Goal: Obtain resource: Download file/media

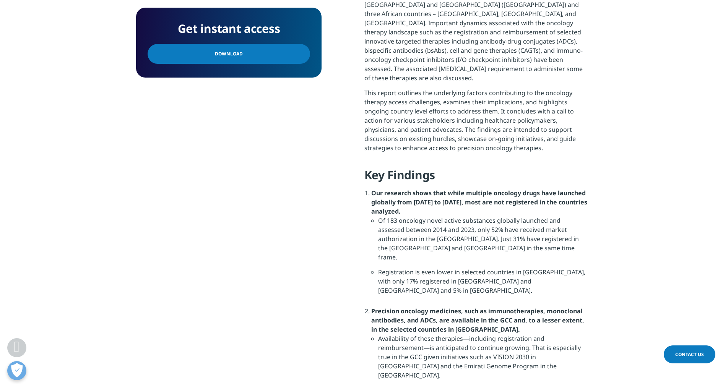
scroll to position [446, 0]
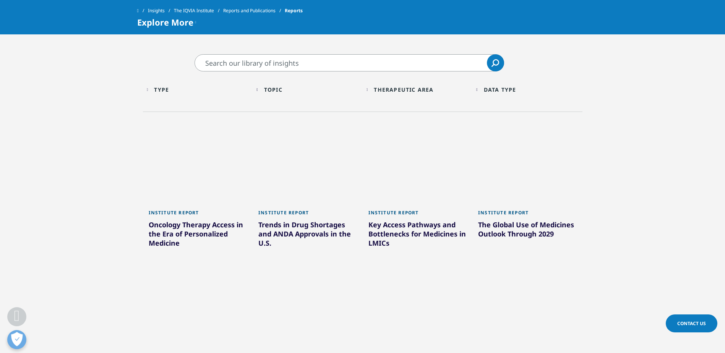
scroll to position [357, 0]
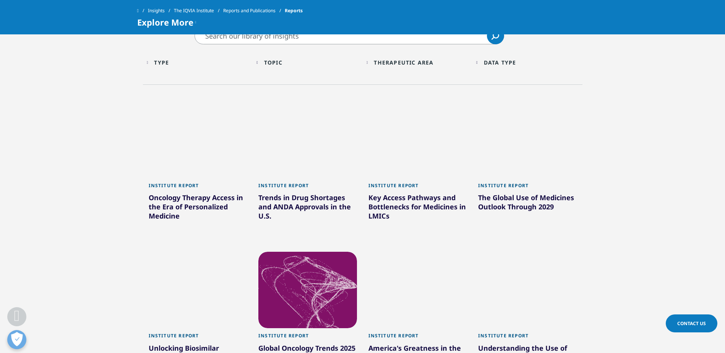
click at [406, 146] on div at bounding box center [418, 140] width 99 height 76
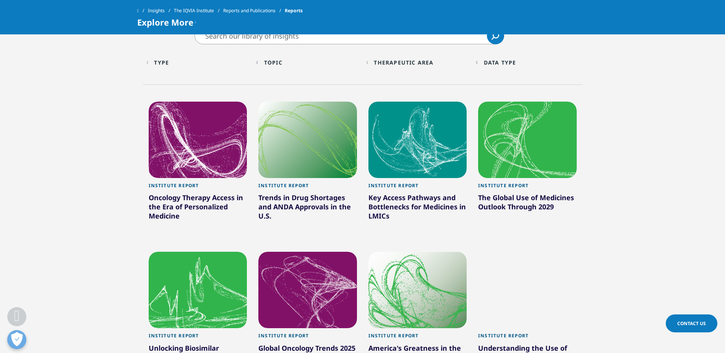
click at [414, 204] on div "Key Access Pathways and Bottlenecks for Medicines in LMICs" at bounding box center [418, 208] width 99 height 31
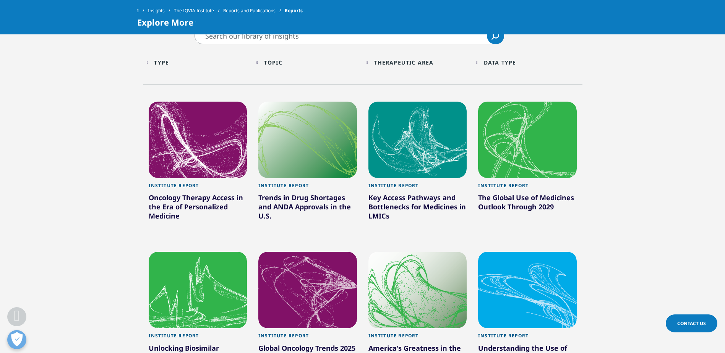
click at [419, 152] on div at bounding box center [418, 140] width 99 height 76
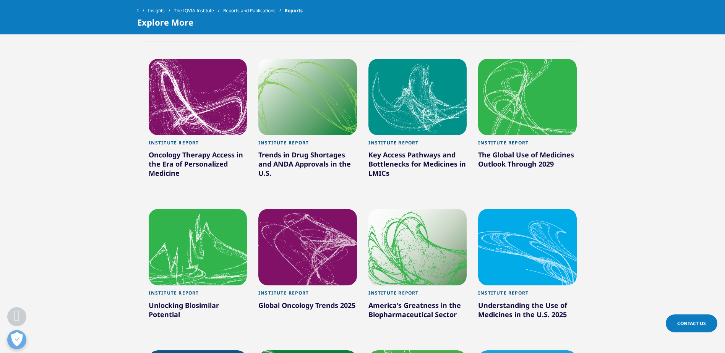
drag, startPoint x: 677, startPoint y: 184, endPoint x: 678, endPoint y: 189, distance: 5.2
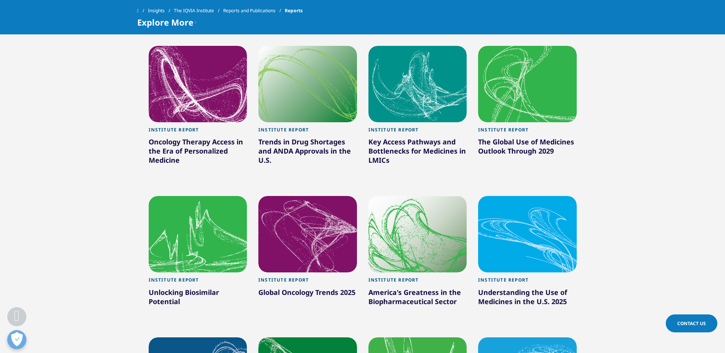
drag, startPoint x: 678, startPoint y: 189, endPoint x: 680, endPoint y: 200, distance: 11.2
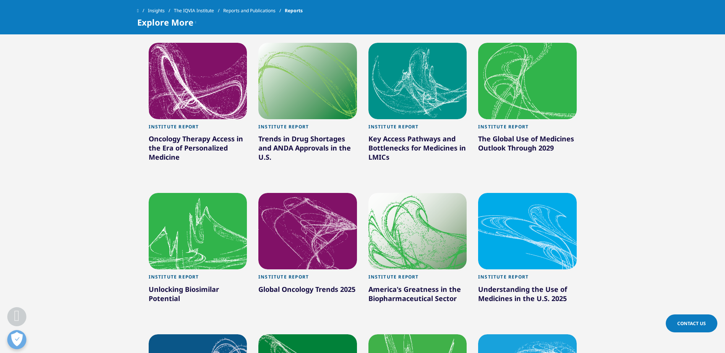
drag, startPoint x: 668, startPoint y: 164, endPoint x: 668, endPoint y: 172, distance: 7.3
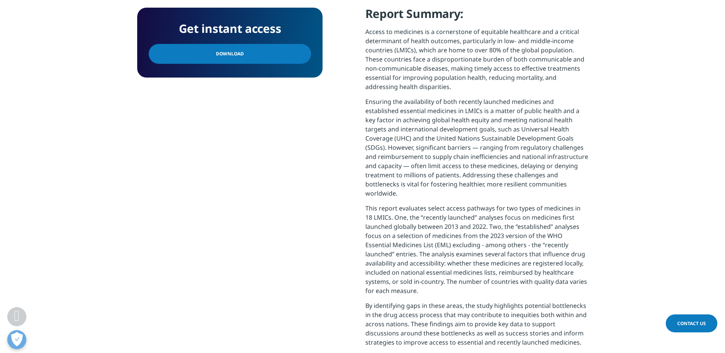
scroll to position [179, 0]
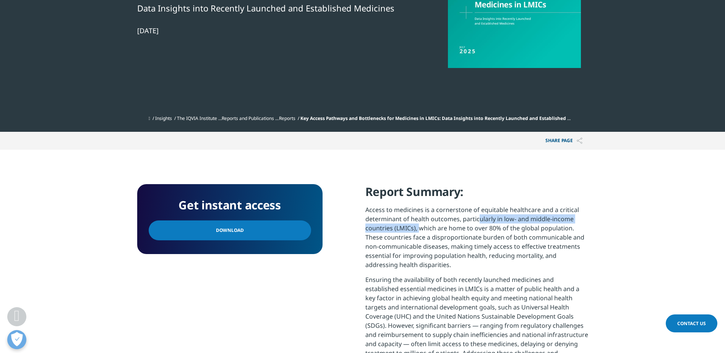
drag, startPoint x: 476, startPoint y: 222, endPoint x: 417, endPoint y: 226, distance: 59.0
click at [417, 226] on p "Access to medicines is a cornerstone of equitable healthcare and a critical det…" at bounding box center [476, 240] width 223 height 70
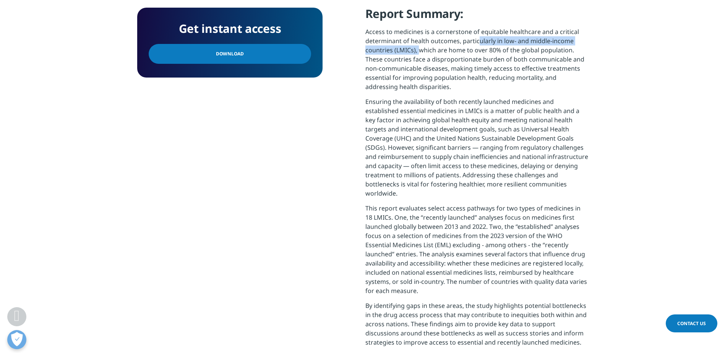
drag, startPoint x: 365, startPoint y: 207, endPoint x: 425, endPoint y: 292, distance: 103.7
click at [425, 292] on p "This report evaluates select access pathways for two types of medicines in 18 L…" at bounding box center [476, 252] width 223 height 97
click at [343, 254] on div "Get instant access Download Report Summary: Access to medicines is a cornerston…" at bounding box center [362, 189] width 451 height 366
drag, startPoint x: 373, startPoint y: 218, endPoint x: 395, endPoint y: 291, distance: 76.9
click at [395, 291] on div "Get instant access Download Report Summary: Access to medicines is a cornerston…" at bounding box center [362, 189] width 451 height 366
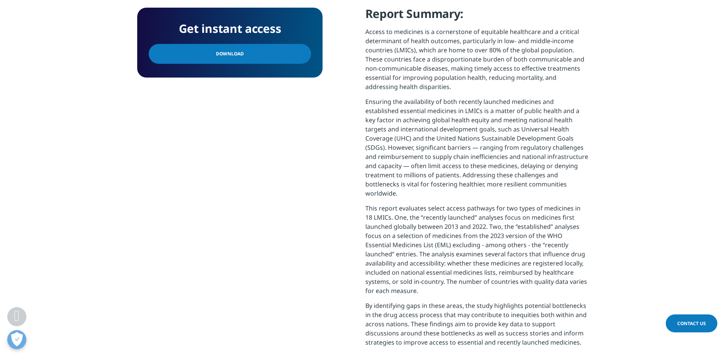
click at [395, 291] on p "This report evaluates select access pathways for two types of medicines in 18 L…" at bounding box center [476, 252] width 223 height 97
drag, startPoint x: 395, startPoint y: 294, endPoint x: 366, endPoint y: 205, distance: 93.3
click at [366, 205] on p "This report evaluates select access pathways for two types of medicines in 18 L…" at bounding box center [476, 252] width 223 height 97
drag, startPoint x: 366, startPoint y: 205, endPoint x: 409, endPoint y: 190, distance: 46.1
click at [409, 190] on p "Ensuring the availability of both recently launched medicines and established e…" at bounding box center [476, 150] width 223 height 107
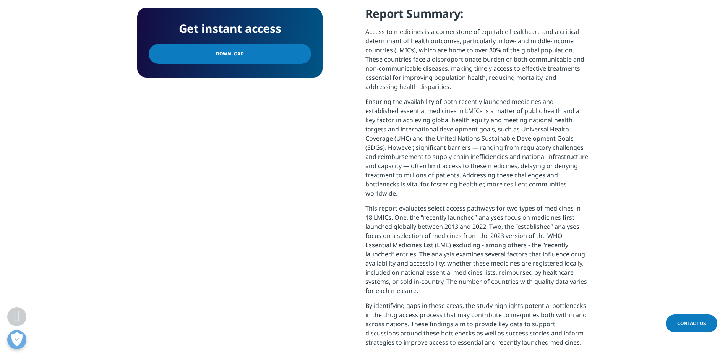
drag, startPoint x: 404, startPoint y: 193, endPoint x: 363, endPoint y: 100, distance: 102.2
click at [363, 100] on div "Get instant access Download Report Summary: Access to medicines is a cornerston…" at bounding box center [362, 189] width 451 height 366
click at [356, 107] on div "Get instant access Download Report Summary: Access to medicines is a cornerston…" at bounding box center [362, 189] width 451 height 366
drag, startPoint x: 365, startPoint y: 100, endPoint x: 410, endPoint y: 203, distance: 111.6
click at [410, 203] on div "Get instant access Download Report Summary: Access to medicines is a cornerston…" at bounding box center [362, 189] width 451 height 366
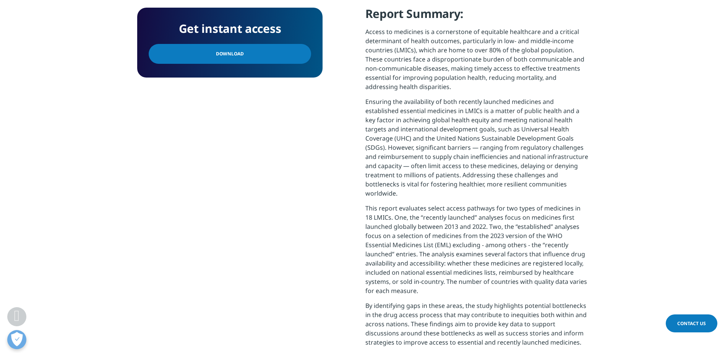
drag, startPoint x: 410, startPoint y: 203, endPoint x: 428, endPoint y: 291, distance: 89.8
click at [428, 291] on p "This report evaluates select access pathways for two types of medicines in 18 L…" at bounding box center [476, 252] width 223 height 97
drag, startPoint x: 366, startPoint y: 30, endPoint x: 485, endPoint y: 294, distance: 289.7
click at [485, 294] on div "Report Summary: Access to medicines is a cornerstone of equitable healthcare an…" at bounding box center [476, 179] width 223 height 347
drag, startPoint x: 485, startPoint y: 294, endPoint x: 448, endPoint y: 290, distance: 37.3
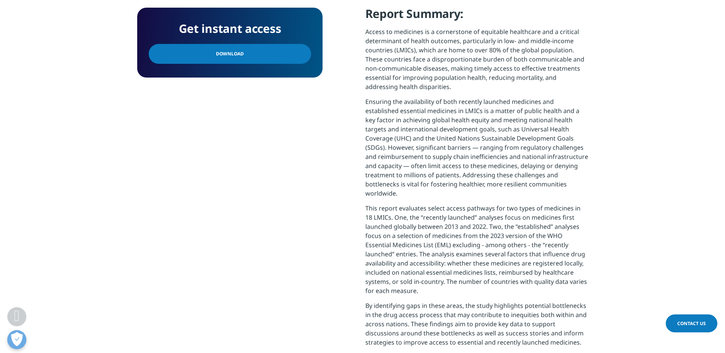
click at [448, 290] on p "This report evaluates select access pathways for two types of medicines in 18 L…" at bounding box center [476, 252] width 223 height 97
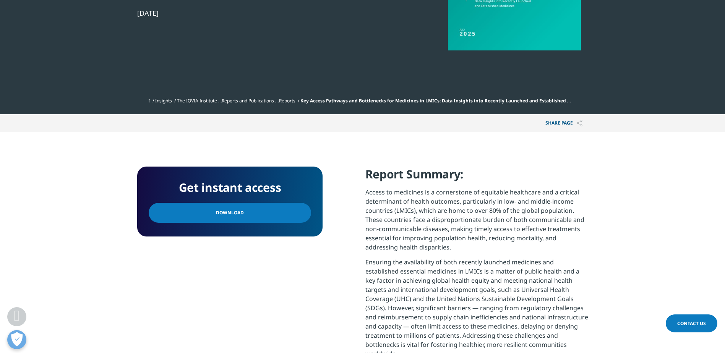
scroll to position [189, 0]
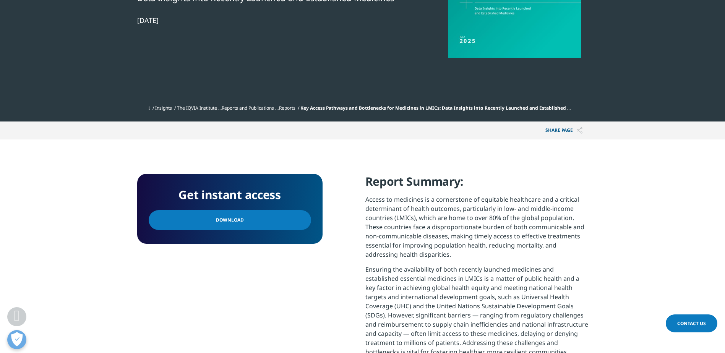
drag, startPoint x: 431, startPoint y: 289, endPoint x: 360, endPoint y: 176, distance: 133.1
click at [360, 176] on div "Get instant access Download Report Summary: Access to medicines is a cornerston…" at bounding box center [362, 357] width 451 height 366
drag, startPoint x: 360, startPoint y: 176, endPoint x: 388, endPoint y: 195, distance: 33.5
click at [388, 195] on p "Access to medicines is a cornerstone of equitable healthcare and a critical det…" at bounding box center [476, 230] width 223 height 70
drag, startPoint x: 363, startPoint y: 186, endPoint x: 437, endPoint y: 262, distance: 106.8
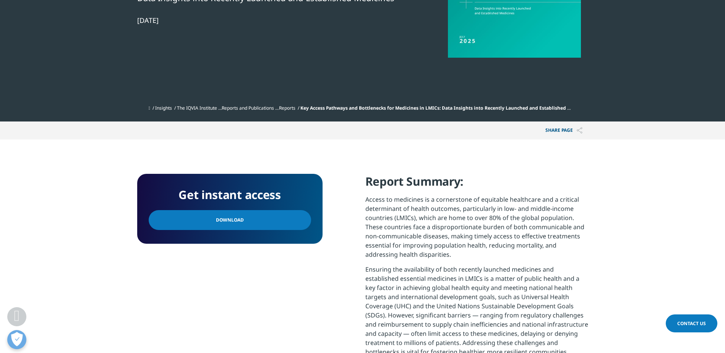
click at [437, 262] on div "Get instant access Download Report Summary: Access to medicines is a cornerston…" at bounding box center [362, 357] width 451 height 366
drag, startPoint x: 437, startPoint y: 262, endPoint x: 406, endPoint y: 253, distance: 32.3
click at [423, 255] on p "Access to medicines is a cornerstone of equitable healthcare and a critical det…" at bounding box center [476, 230] width 223 height 70
click at [364, 266] on div "Get instant access Download Report Summary: Access to medicines is a cornerston…" at bounding box center [362, 357] width 451 height 366
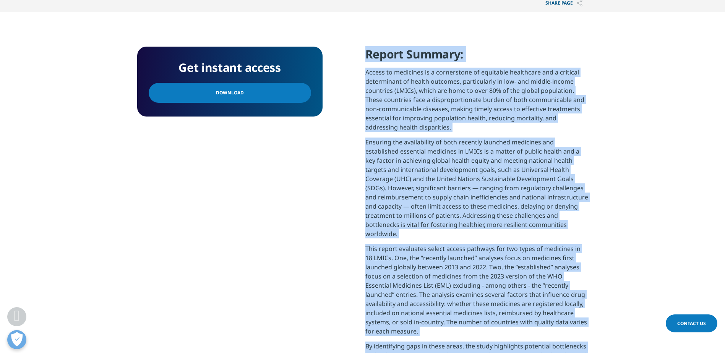
scroll to position [405, 0]
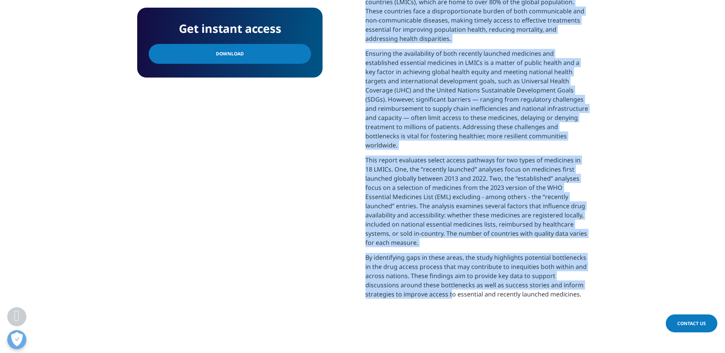
drag, startPoint x: 362, startPoint y: 182, endPoint x: 567, endPoint y: 300, distance: 235.9
click at [567, 300] on div "Get instant access Download Report Summary: Access to medicines is a cornerston…" at bounding box center [362, 141] width 451 height 366
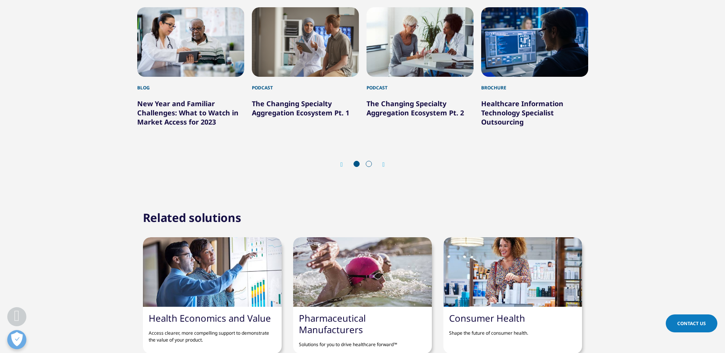
scroll to position [2189, 0]
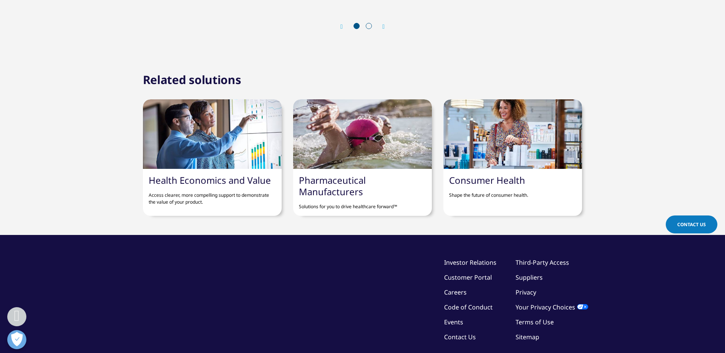
drag, startPoint x: 319, startPoint y: 260, endPoint x: 315, endPoint y: 261, distance: 4.1
drag, startPoint x: 315, startPoint y: 261, endPoint x: 224, endPoint y: 233, distance: 95.4
click at [224, 233] on section "Related solutions Health Economics and Value Access clearer, more compelling su…" at bounding box center [362, 146] width 725 height 178
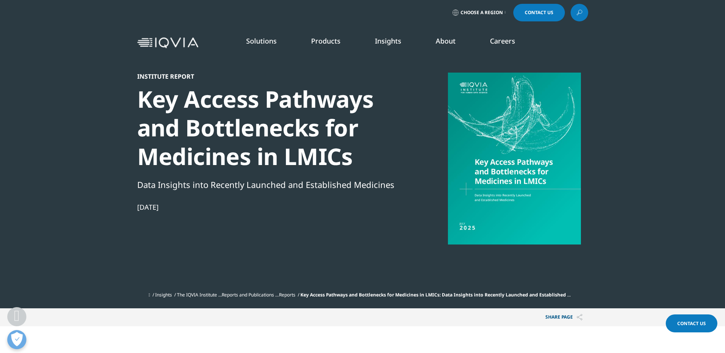
scroll to position [0, 0]
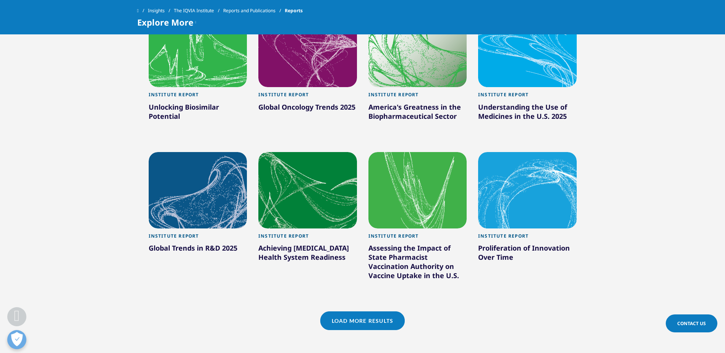
scroll to position [597, 0]
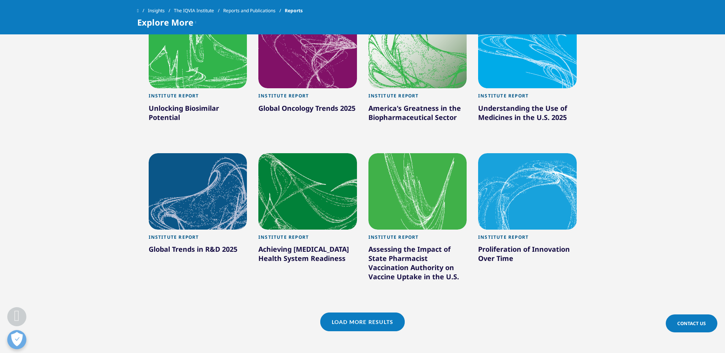
drag, startPoint x: 701, startPoint y: 228, endPoint x: 693, endPoint y: 201, distance: 27.9
drag, startPoint x: 693, startPoint y: 201, endPoint x: 679, endPoint y: 246, distance: 46.9
click at [679, 246] on section "Clear Search Loading Type Loading Clear Or/And Operator Toggle Institute Biblio…" at bounding box center [362, 76] width 725 height 579
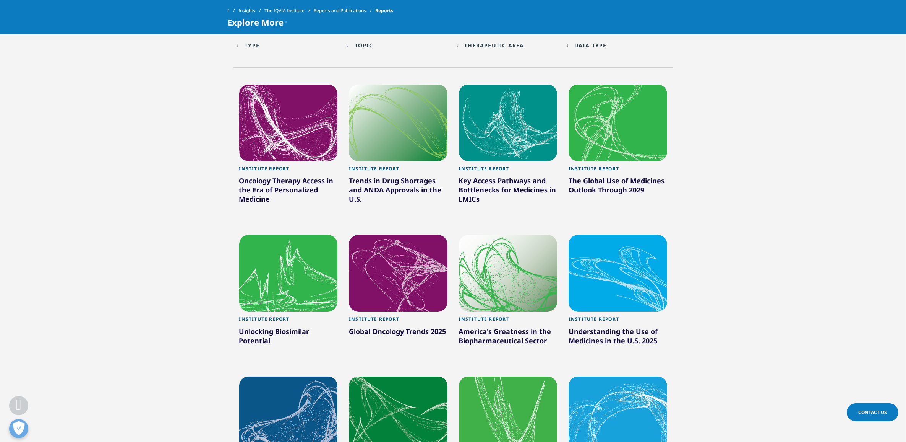
scroll to position [373, 0]
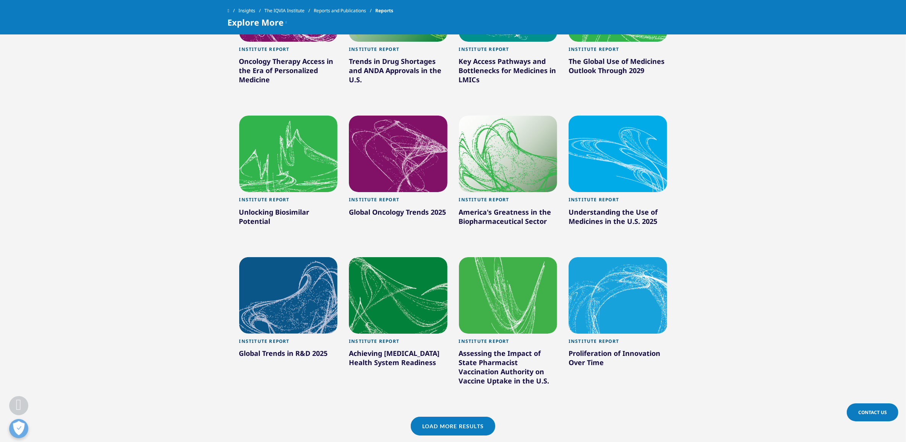
drag, startPoint x: 755, startPoint y: 283, endPoint x: 751, endPoint y: 257, distance: 26.3
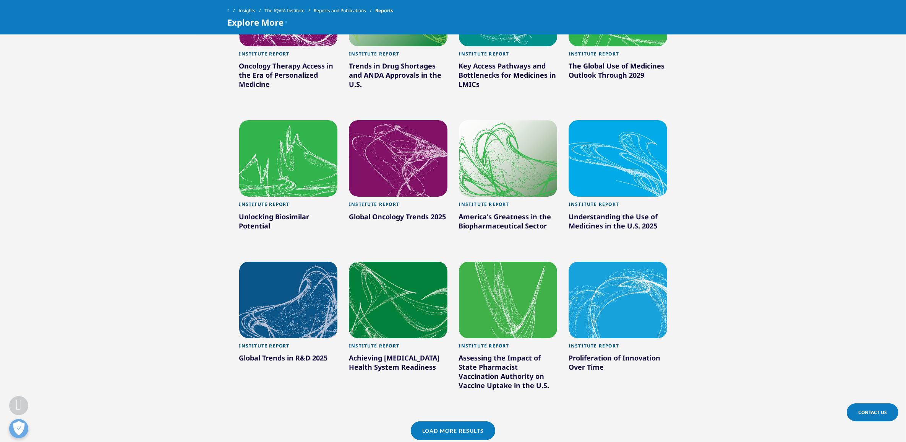
scroll to position [266, 0]
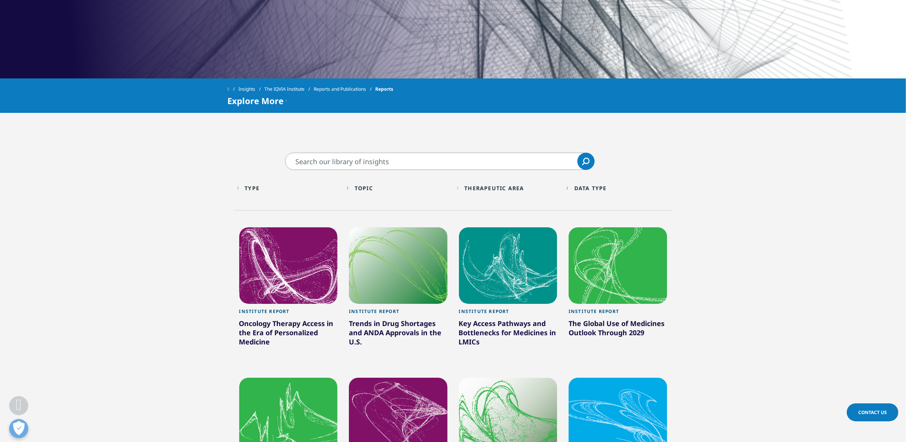
click at [496, 262] on div at bounding box center [508, 265] width 99 height 76
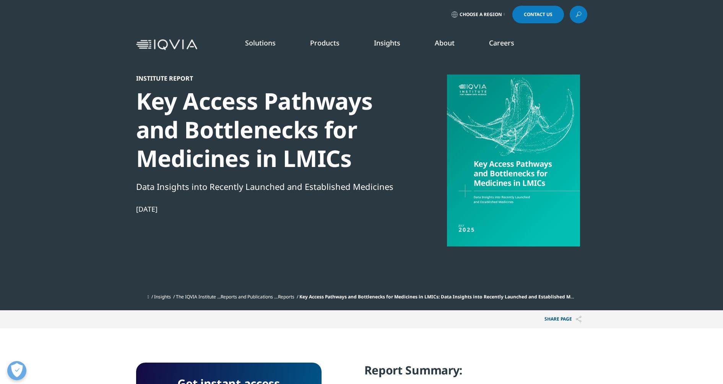
scroll to position [366, 451]
drag, startPoint x: 357, startPoint y: 84, endPoint x: 424, endPoint y: 134, distance: 83.2
click at [424, 134] on div "IQVIA Careers Overview Our Company Culture Benefits Life at IQVIA Blog Featured…" at bounding box center [377, 174] width 690 height 222
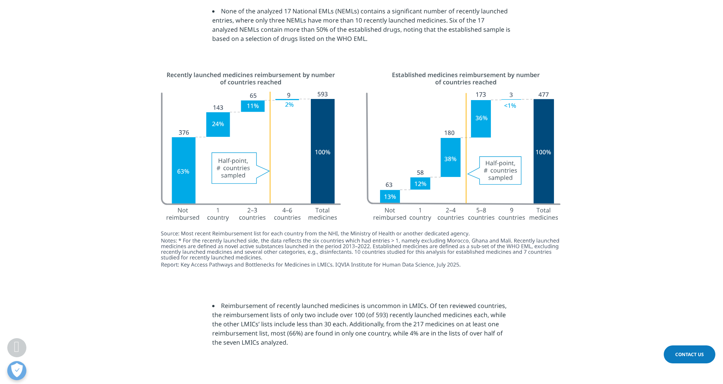
scroll to position [1561, 0]
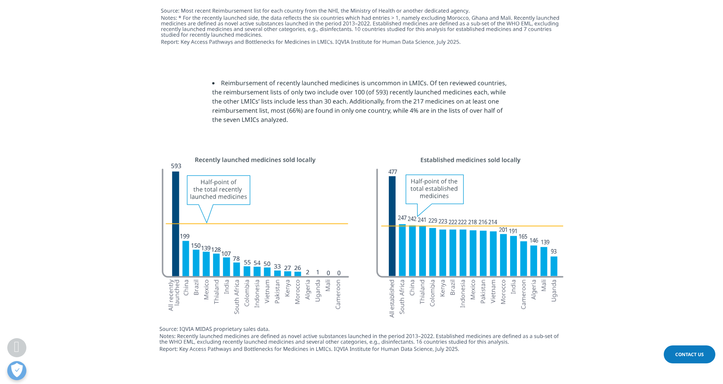
drag, startPoint x: 554, startPoint y: 265, endPoint x: 406, endPoint y: 205, distance: 159.6
click at [467, 220] on section at bounding box center [361, 257] width 723 height 228
drag, startPoint x: 353, startPoint y: 129, endPoint x: 557, endPoint y: 248, distance: 235.6
click at [653, 190] on section at bounding box center [361, 257] width 723 height 228
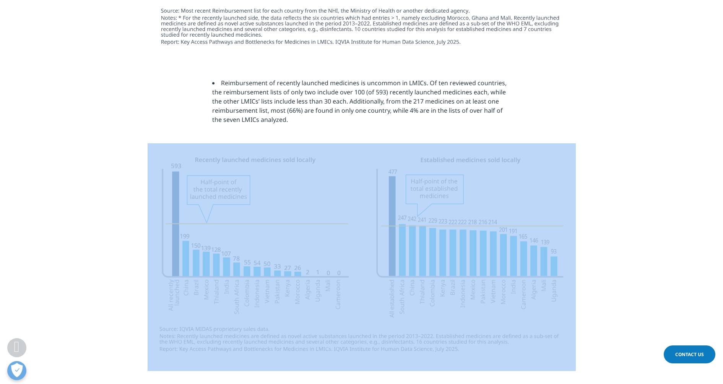
drag, startPoint x: 610, startPoint y: 305, endPoint x: 284, endPoint y: 190, distance: 345.5
click at [284, 190] on section at bounding box center [361, 257] width 723 height 228
click at [607, 145] on section at bounding box center [361, 257] width 723 height 228
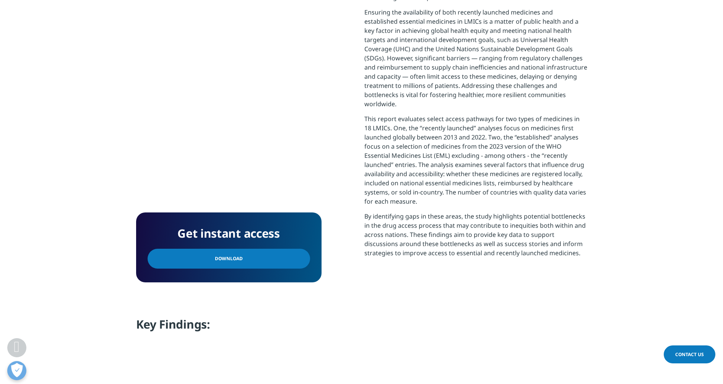
scroll to position [669, 0]
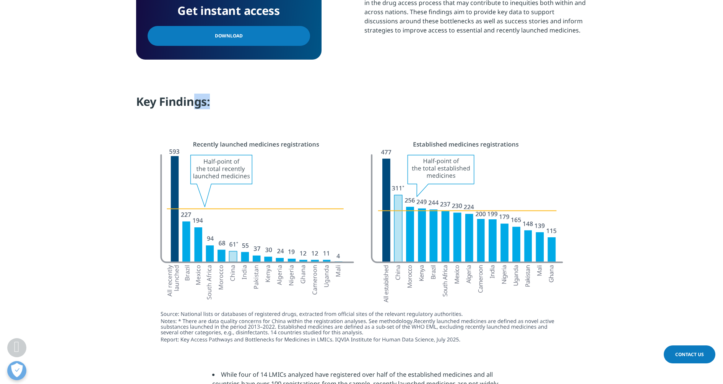
drag, startPoint x: 187, startPoint y: 124, endPoint x: 333, endPoint y: 149, distance: 147.7
click at [145, 117] on section "Key Findings:" at bounding box center [361, 114] width 723 height 40
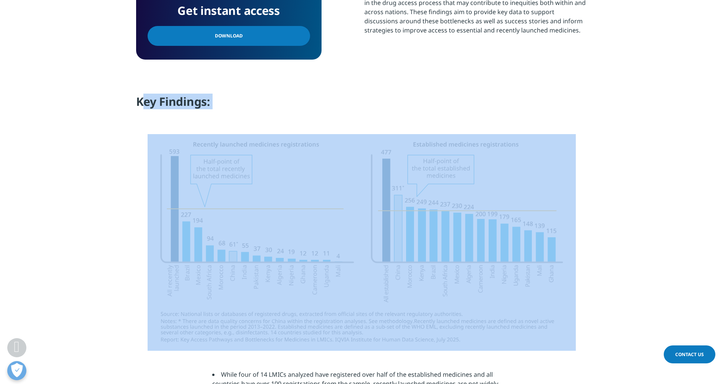
drag, startPoint x: 126, startPoint y: 96, endPoint x: 563, endPoint y: 167, distance: 443.5
drag, startPoint x: 563, startPoint y: 167, endPoint x: 708, endPoint y: 253, distance: 168.5
click at [708, 253] on section at bounding box center [361, 242] width 723 height 217
drag, startPoint x: 622, startPoint y: 335, endPoint x: 619, endPoint y: 326, distance: 9.7
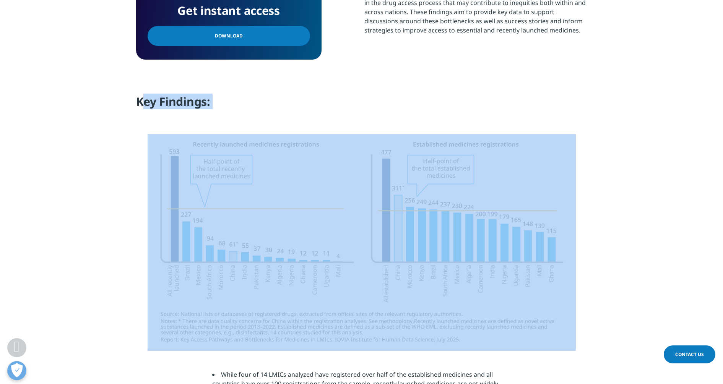
click at [621, 335] on section at bounding box center [361, 242] width 723 height 217
click at [577, 180] on div at bounding box center [361, 242] width 451 height 217
drag, startPoint x: 110, startPoint y: 97, endPoint x: 530, endPoint y: 235, distance: 441.5
drag, startPoint x: 530, startPoint y: 235, endPoint x: 615, endPoint y: 243, distance: 85.7
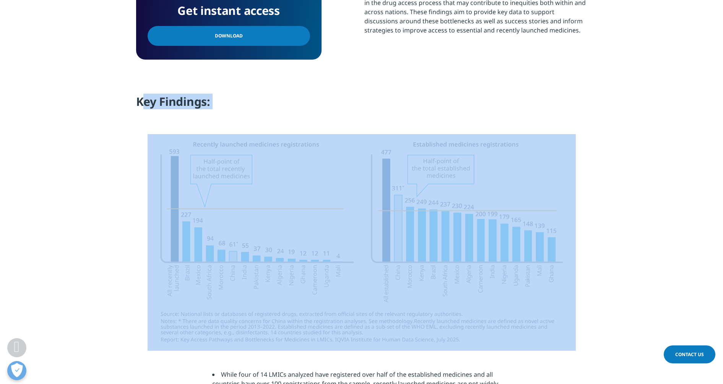
click at [615, 243] on section at bounding box center [361, 242] width 723 height 217
click at [614, 243] on section at bounding box center [361, 242] width 723 height 217
drag, startPoint x: 614, startPoint y: 243, endPoint x: 350, endPoint y: 111, distance: 295.3
click at [350, 111] on h4 "Key Findings:" at bounding box center [361, 104] width 451 height 21
drag, startPoint x: 108, startPoint y: 97, endPoint x: 487, endPoint y: 145, distance: 382.6
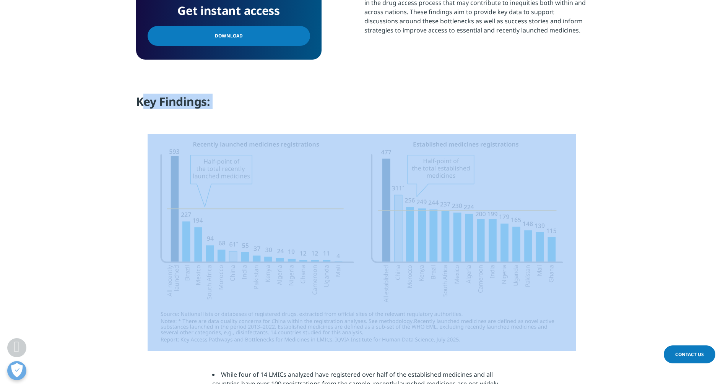
drag, startPoint x: 487, startPoint y: 145, endPoint x: 344, endPoint y: 97, distance: 151.6
click at [344, 97] on h4 "Key Findings:" at bounding box center [361, 104] width 451 height 21
click at [252, 94] on h4 "Key Findings:" at bounding box center [361, 104] width 451 height 21
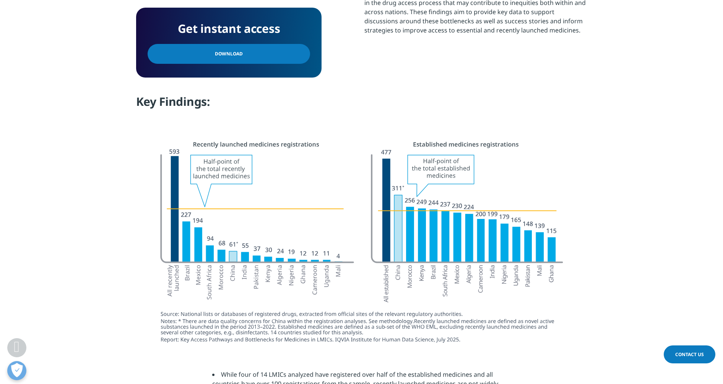
scroll to position [223, 0]
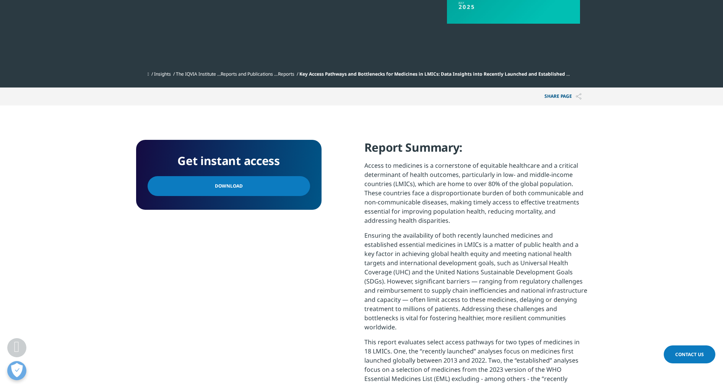
click at [159, 181] on link "Download" at bounding box center [229, 186] width 162 height 20
